Goal: Navigation & Orientation: Understand site structure

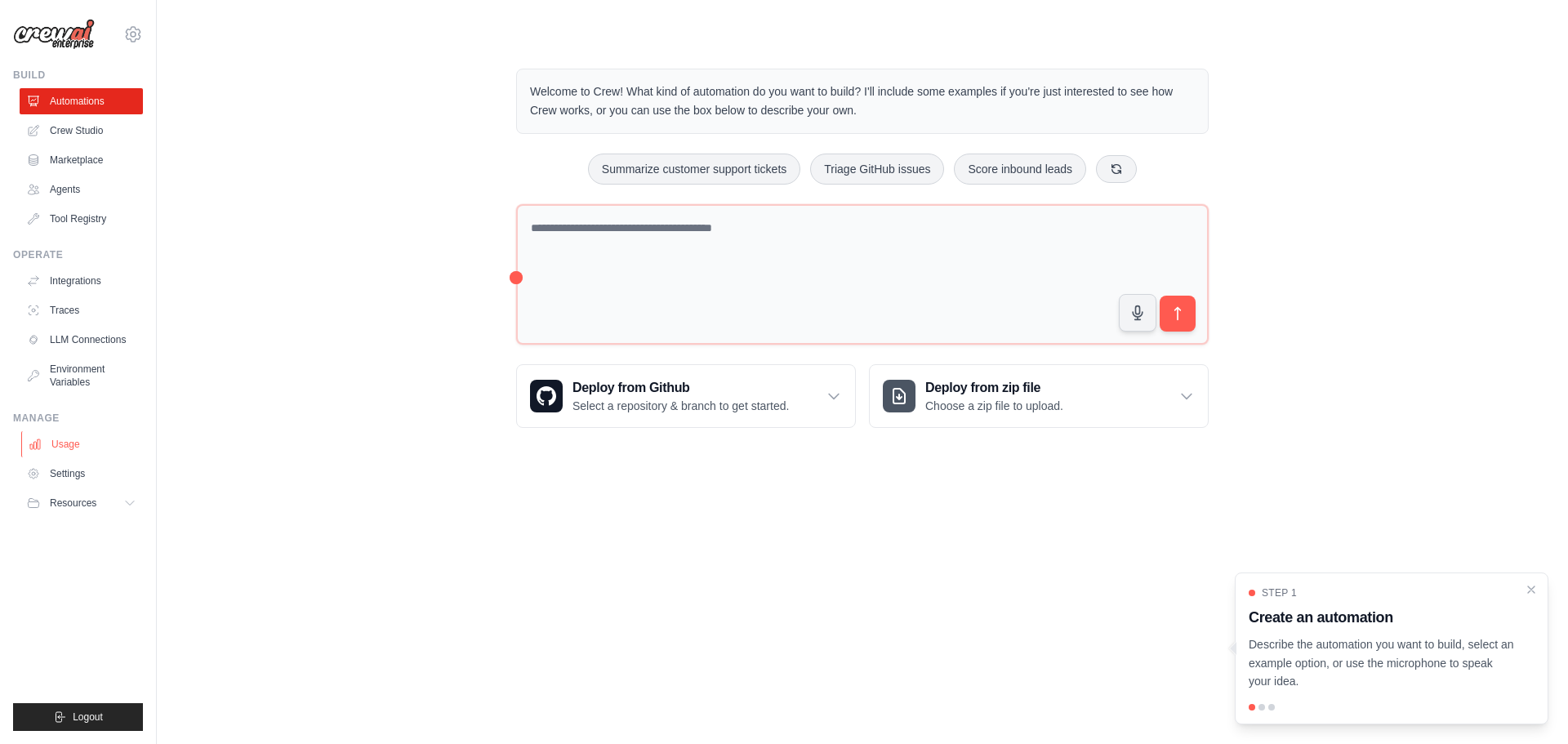
click at [70, 441] on link "Usage" at bounding box center [82, 444] width 123 height 26
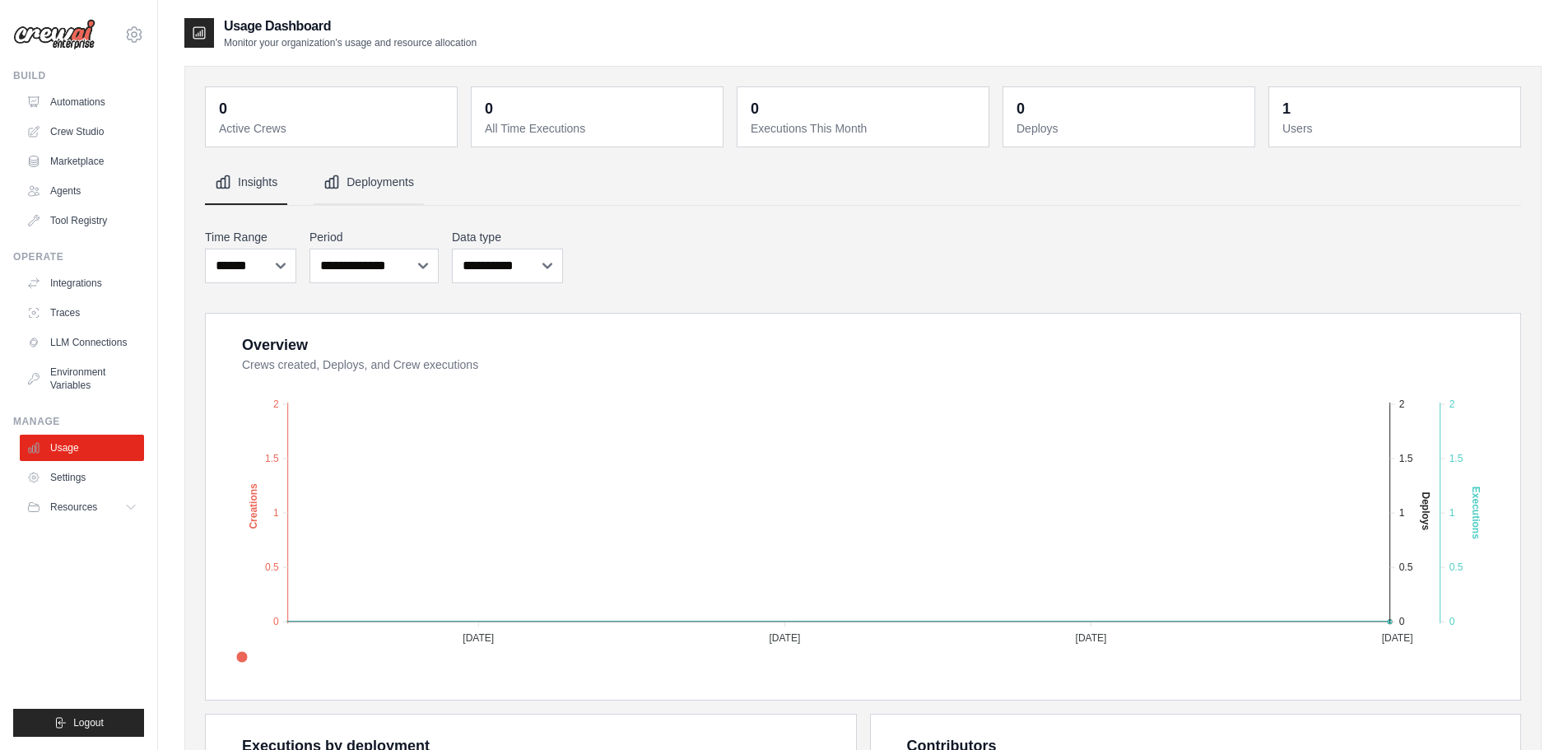
click at [369, 185] on button "Deployments" at bounding box center [368, 182] width 110 height 45
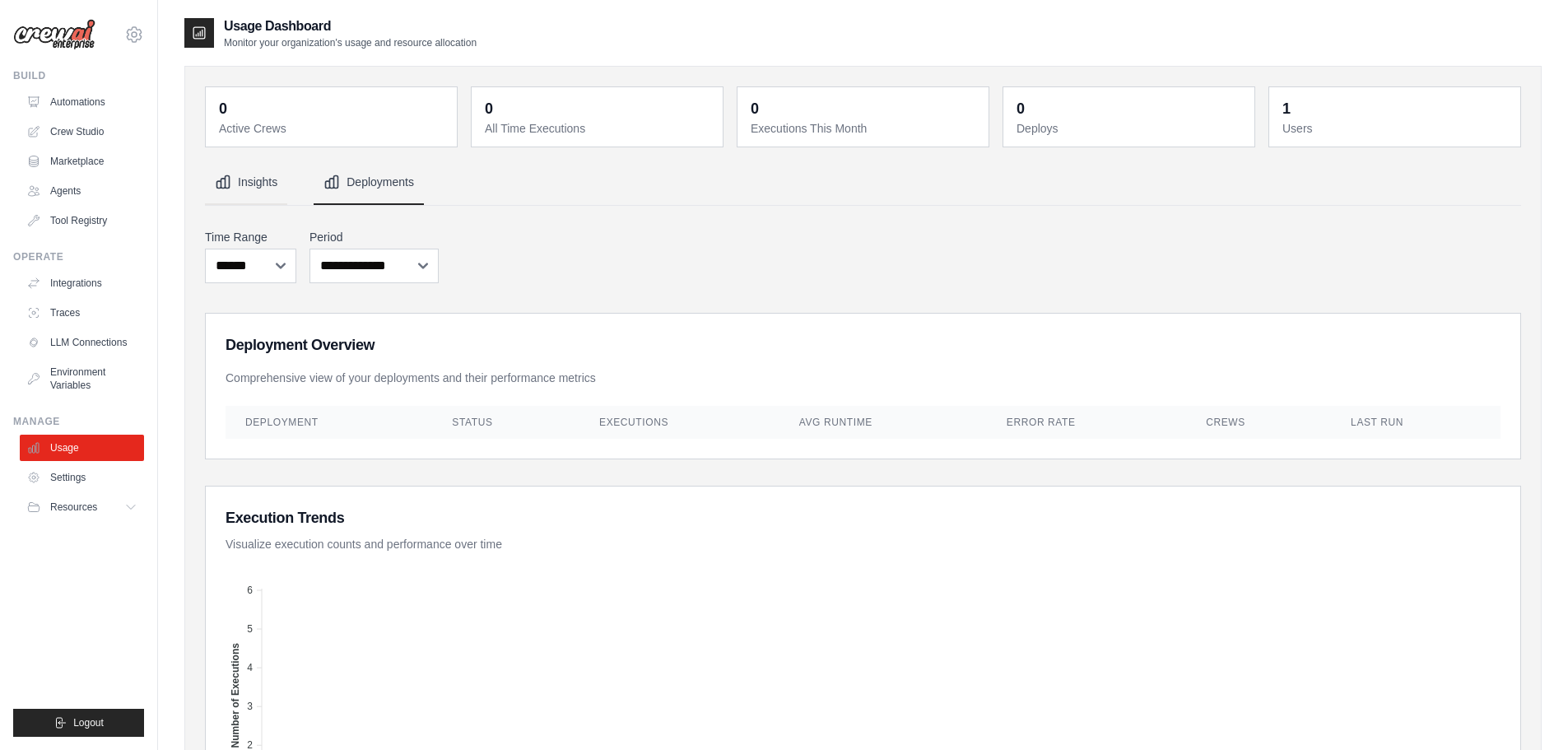
click at [257, 184] on button "Insights" at bounding box center [246, 182] width 83 height 45
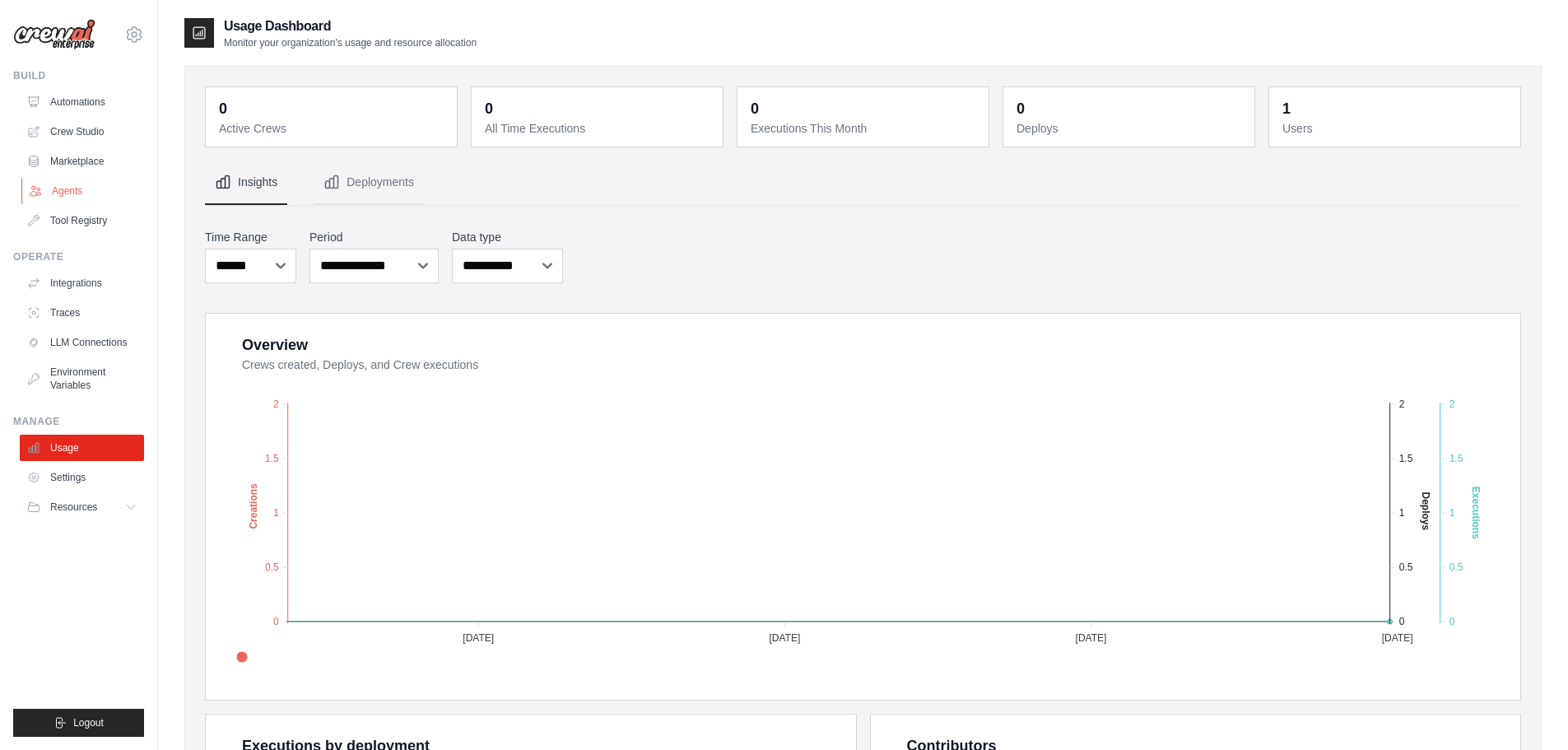
click at [66, 193] on link "Agents" at bounding box center [83, 190] width 124 height 26
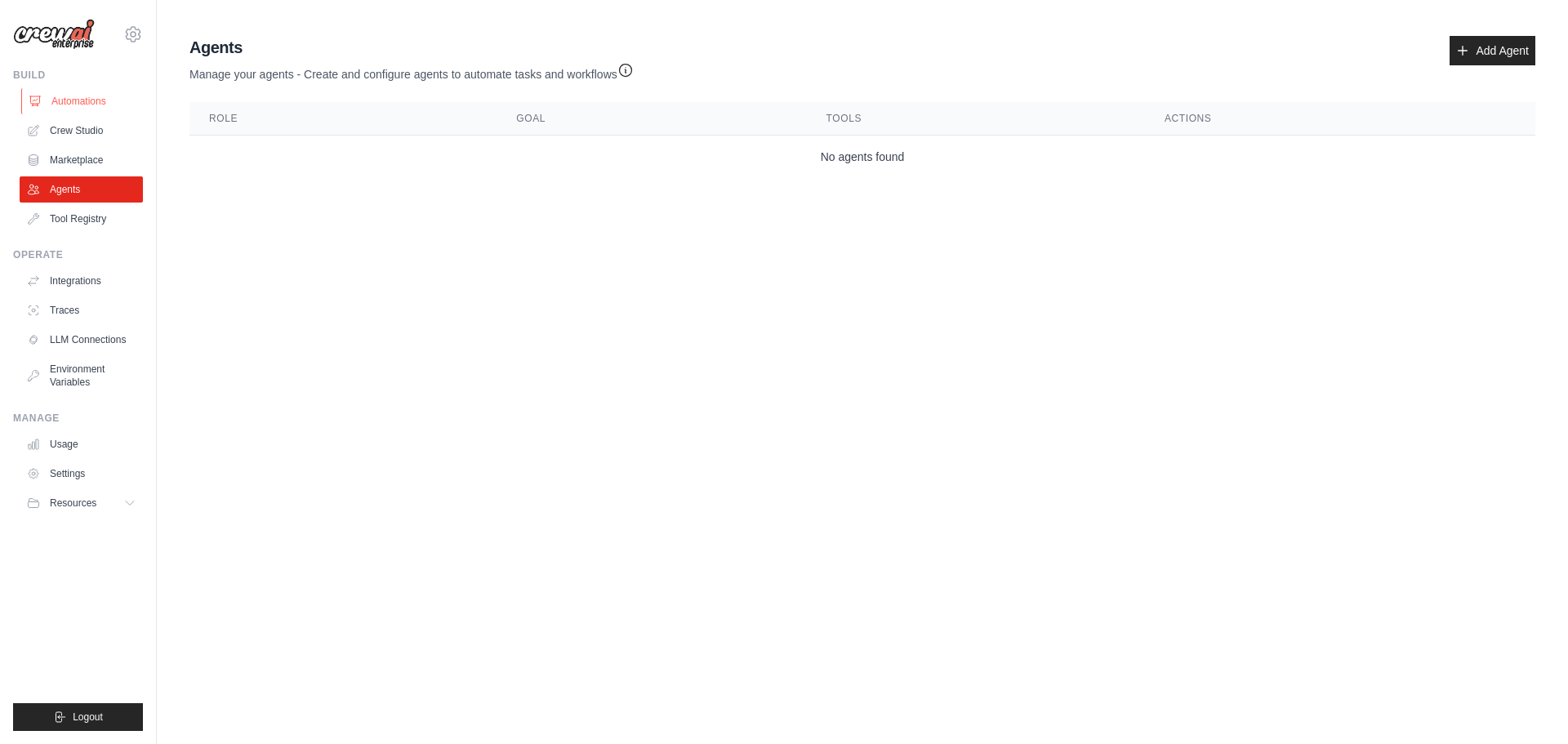
click at [87, 106] on link "Automations" at bounding box center [82, 100] width 123 height 26
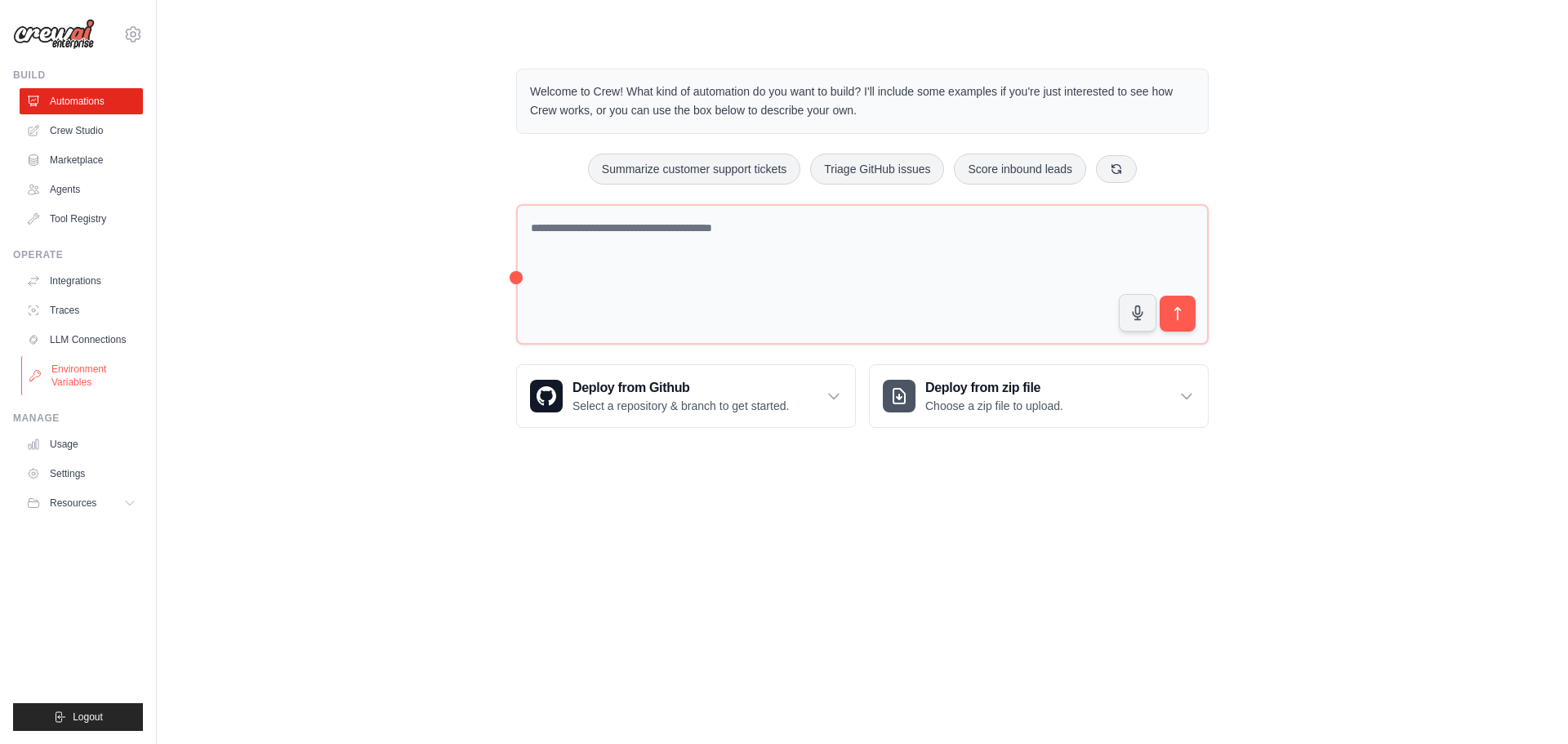
click at [82, 375] on link "Environment Variables" at bounding box center [82, 375] width 123 height 39
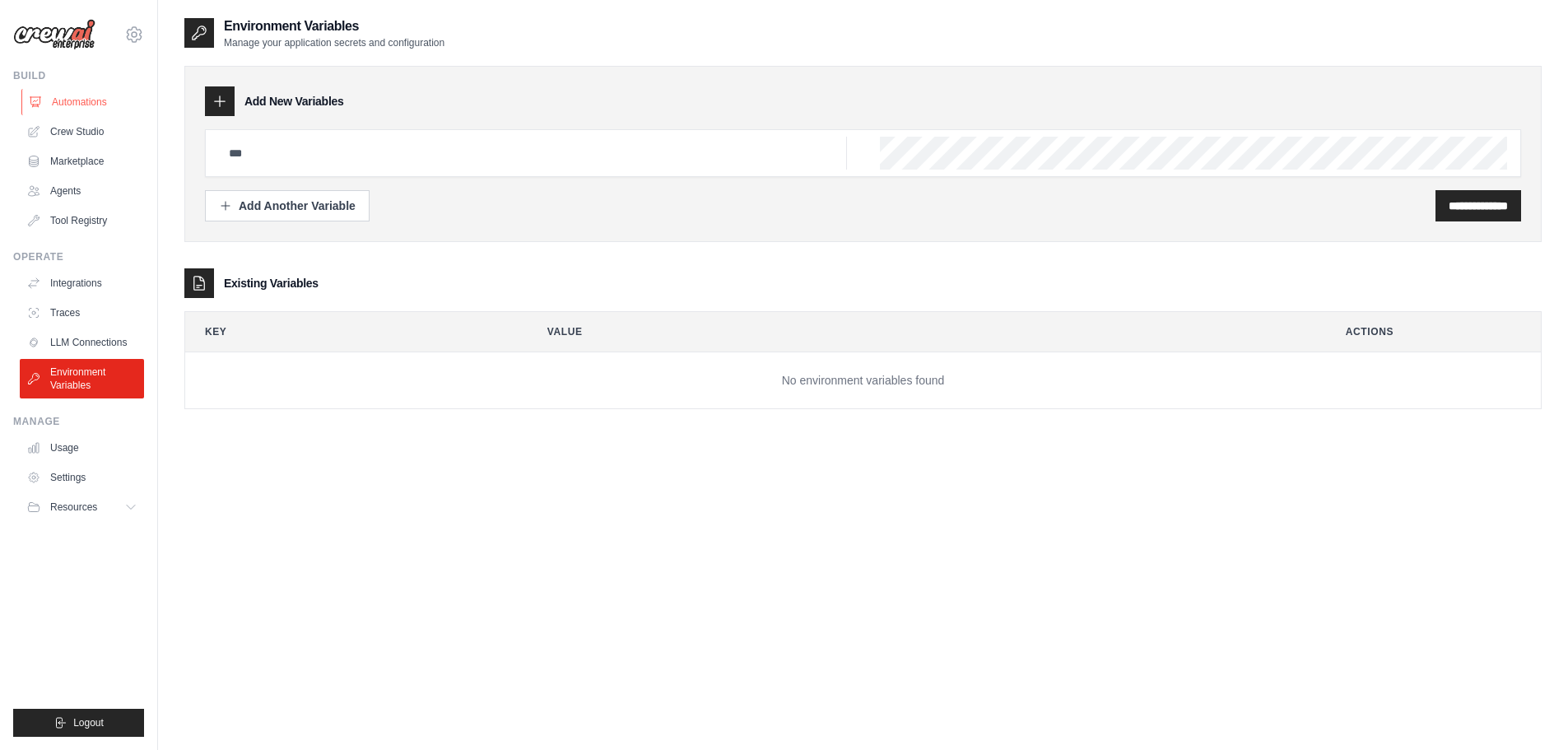
click at [68, 101] on link "Automations" at bounding box center [83, 101] width 124 height 26
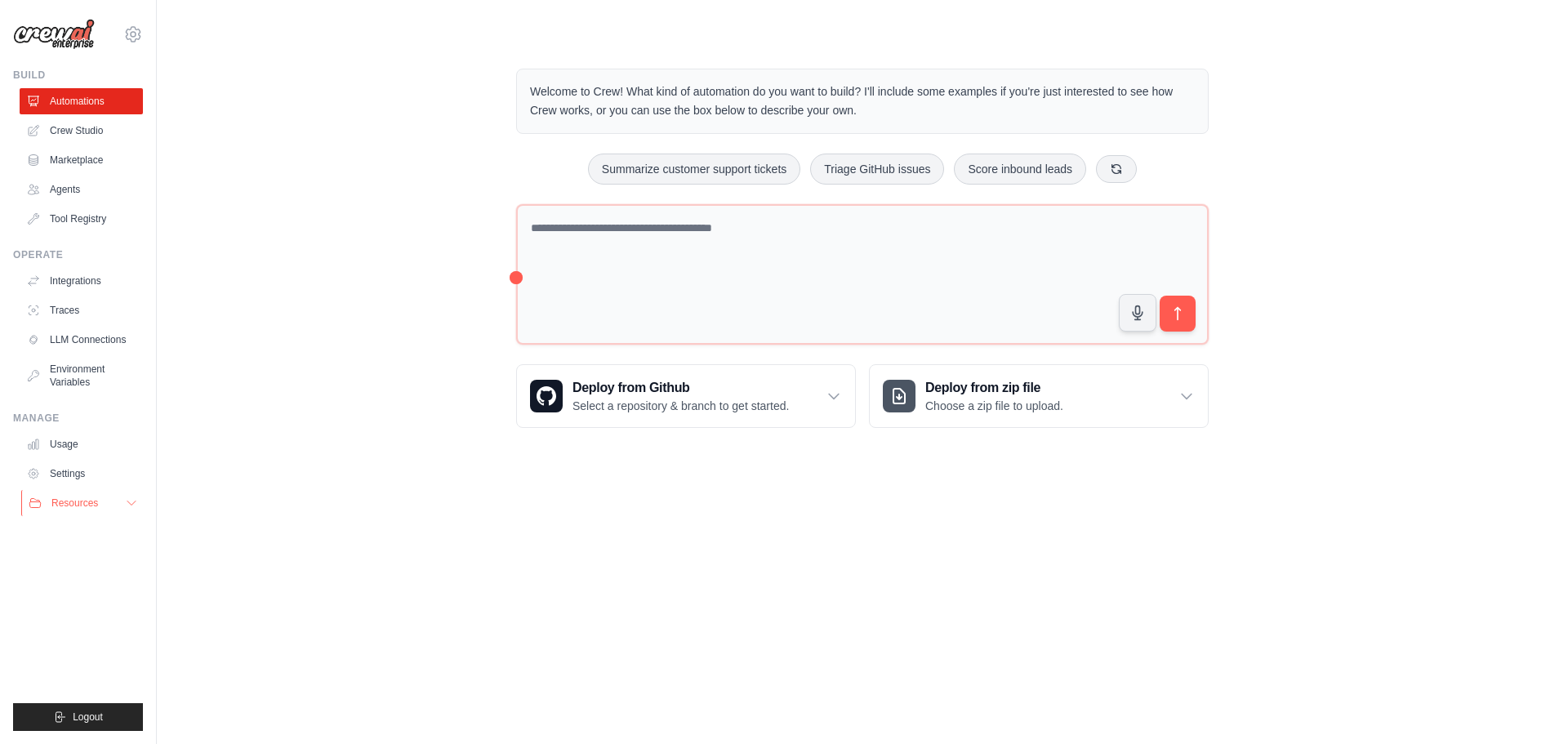
click at [73, 506] on span "Resources" at bounding box center [75, 503] width 47 height 13
click at [101, 533] on span "Documentation" at bounding box center [90, 531] width 66 height 13
